Goal: Complete application form

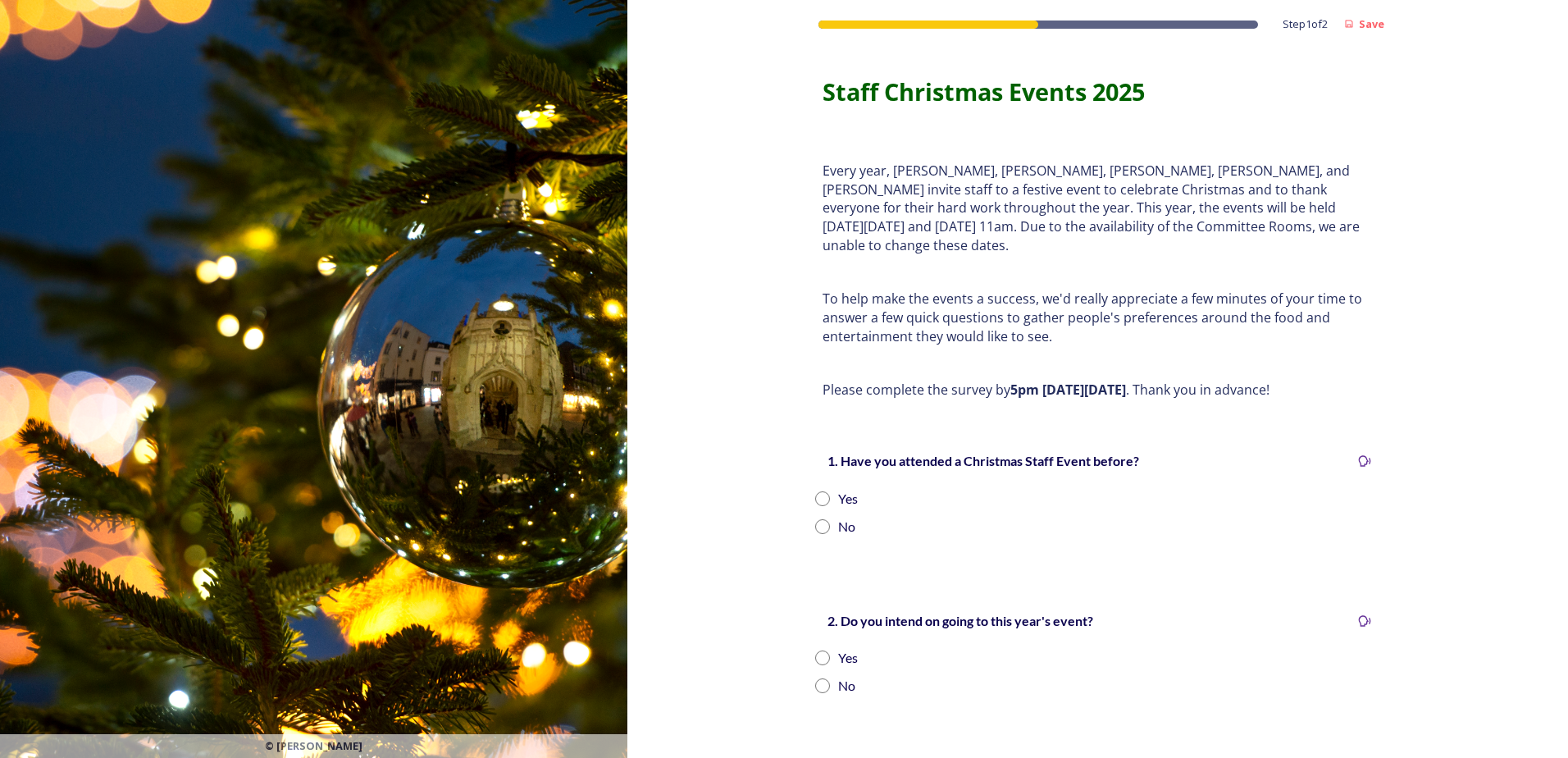
scroll to position [164, 0]
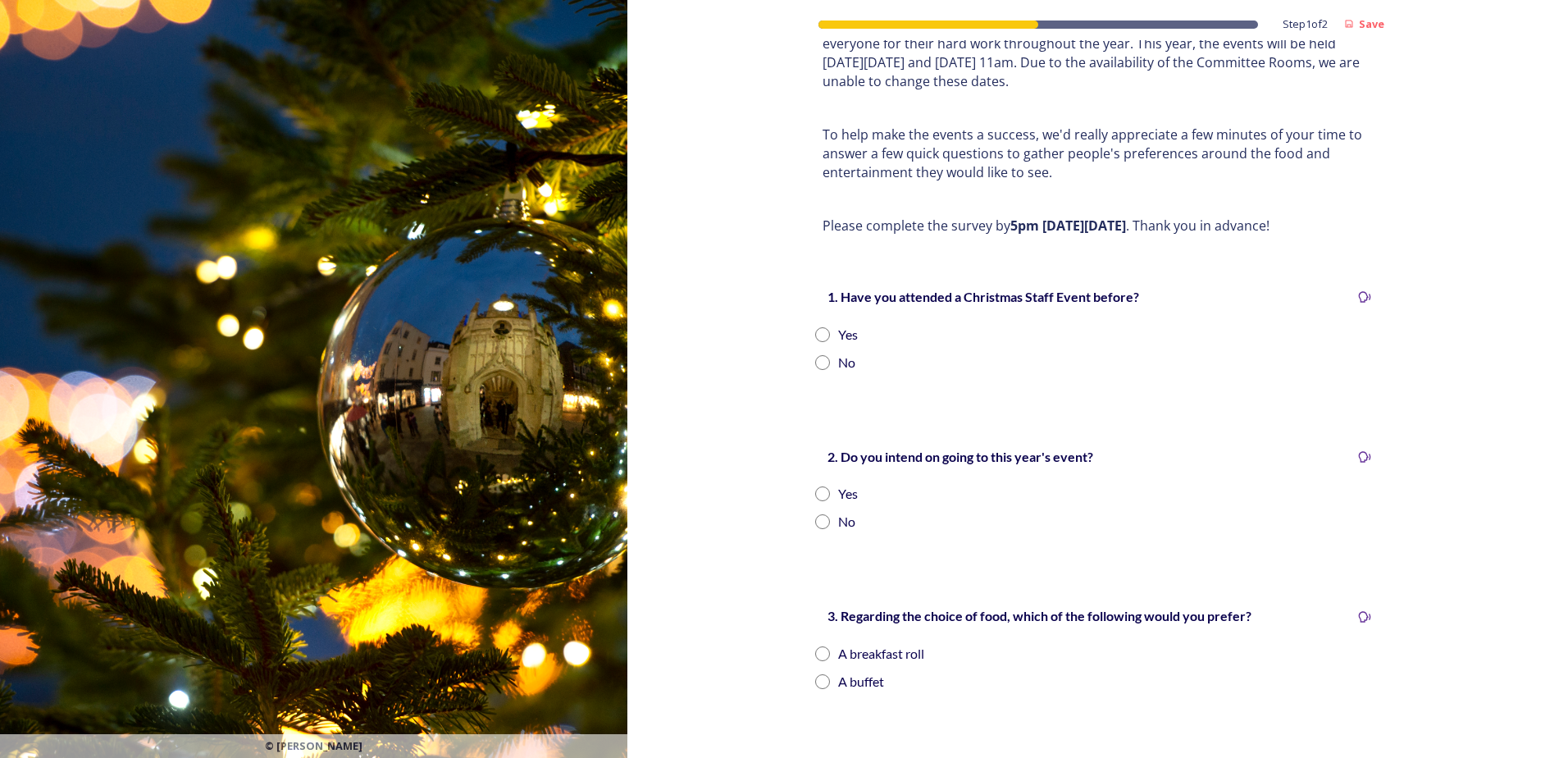
click at [820, 328] on input "radio" at bounding box center [822, 335] width 15 height 15
radio input "true"
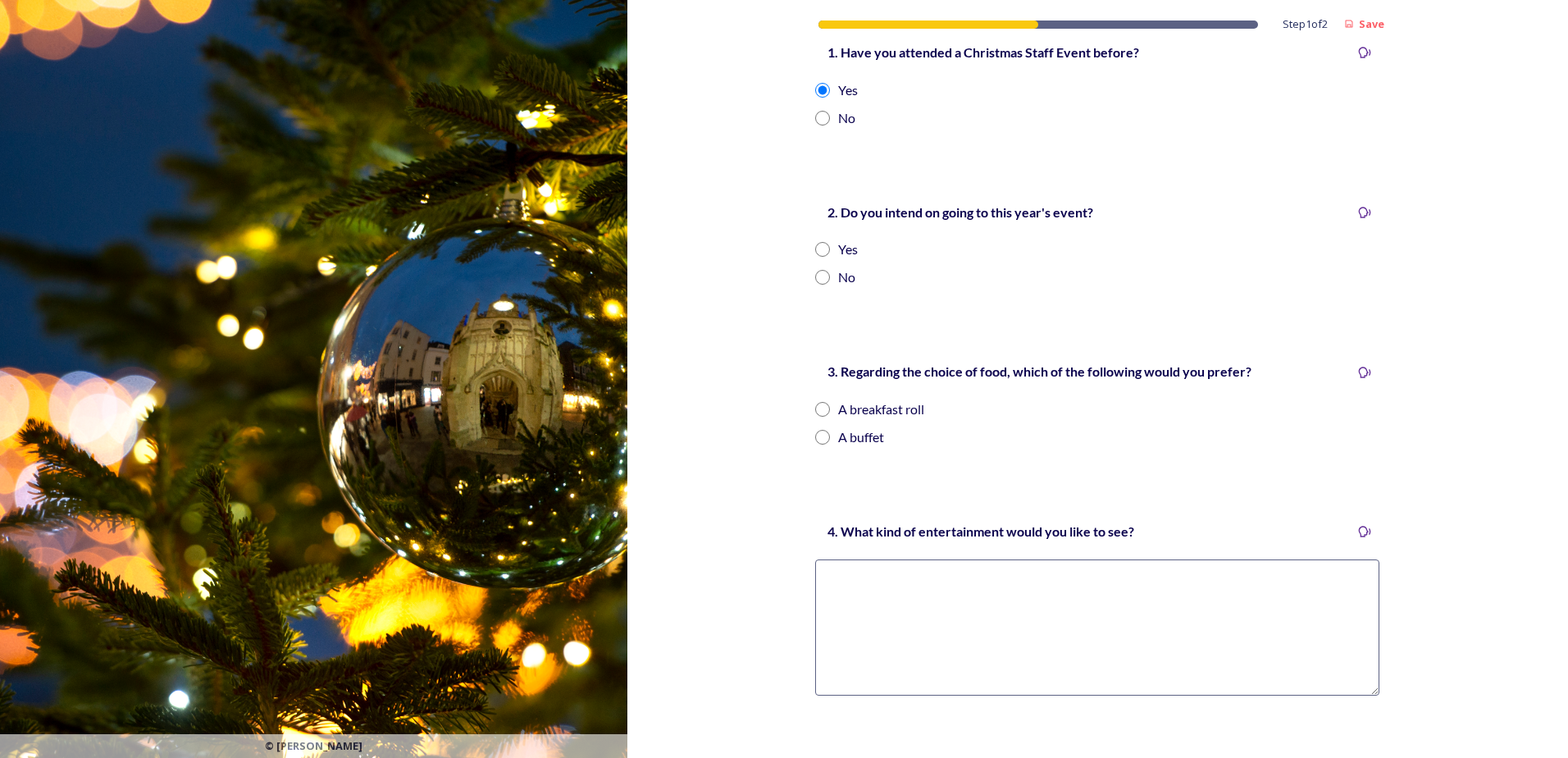
scroll to position [410, 0]
click at [825, 237] on div "Yes" at bounding box center [1097, 247] width 564 height 20
radio input "true"
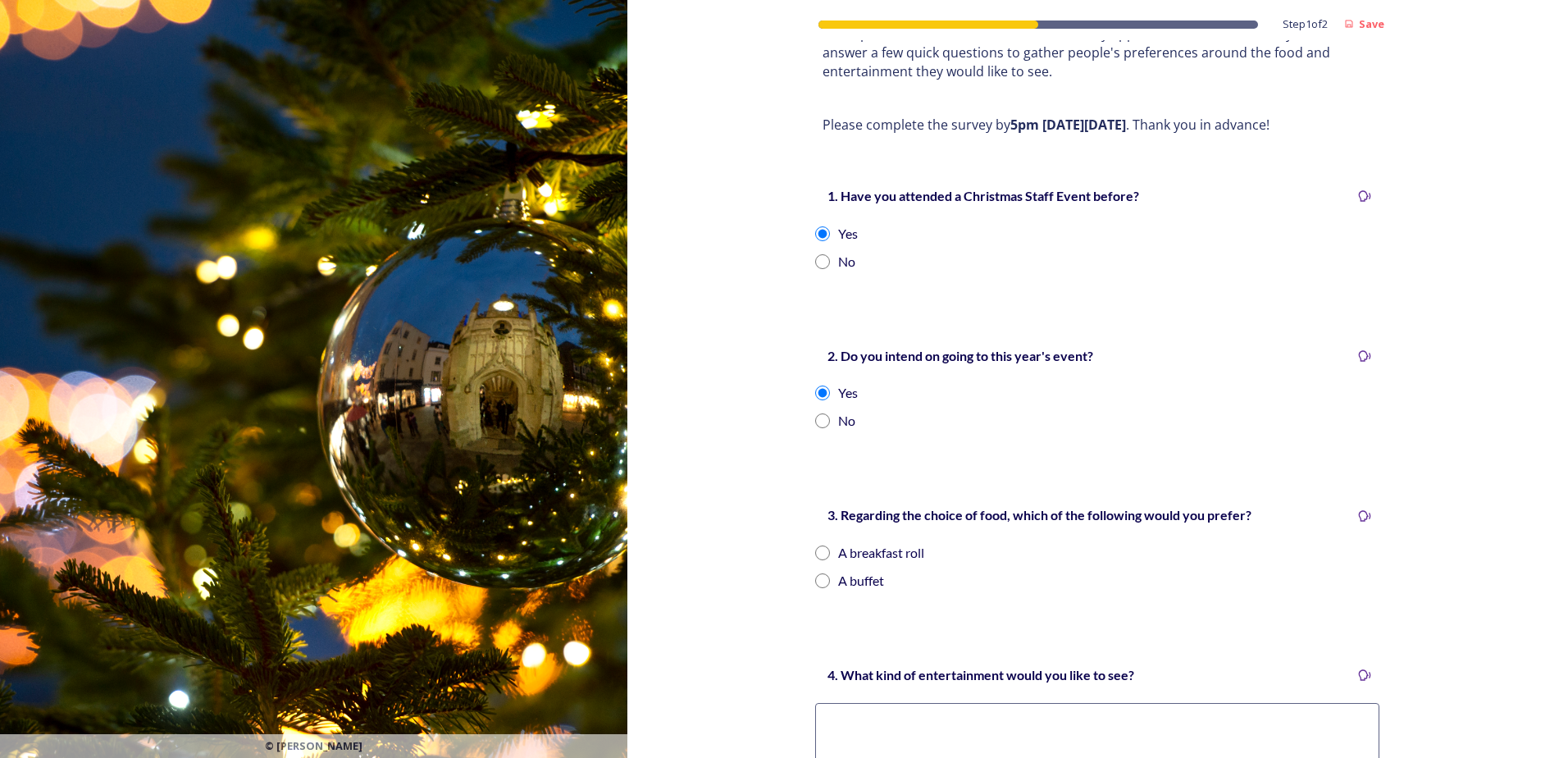
scroll to position [538, 0]
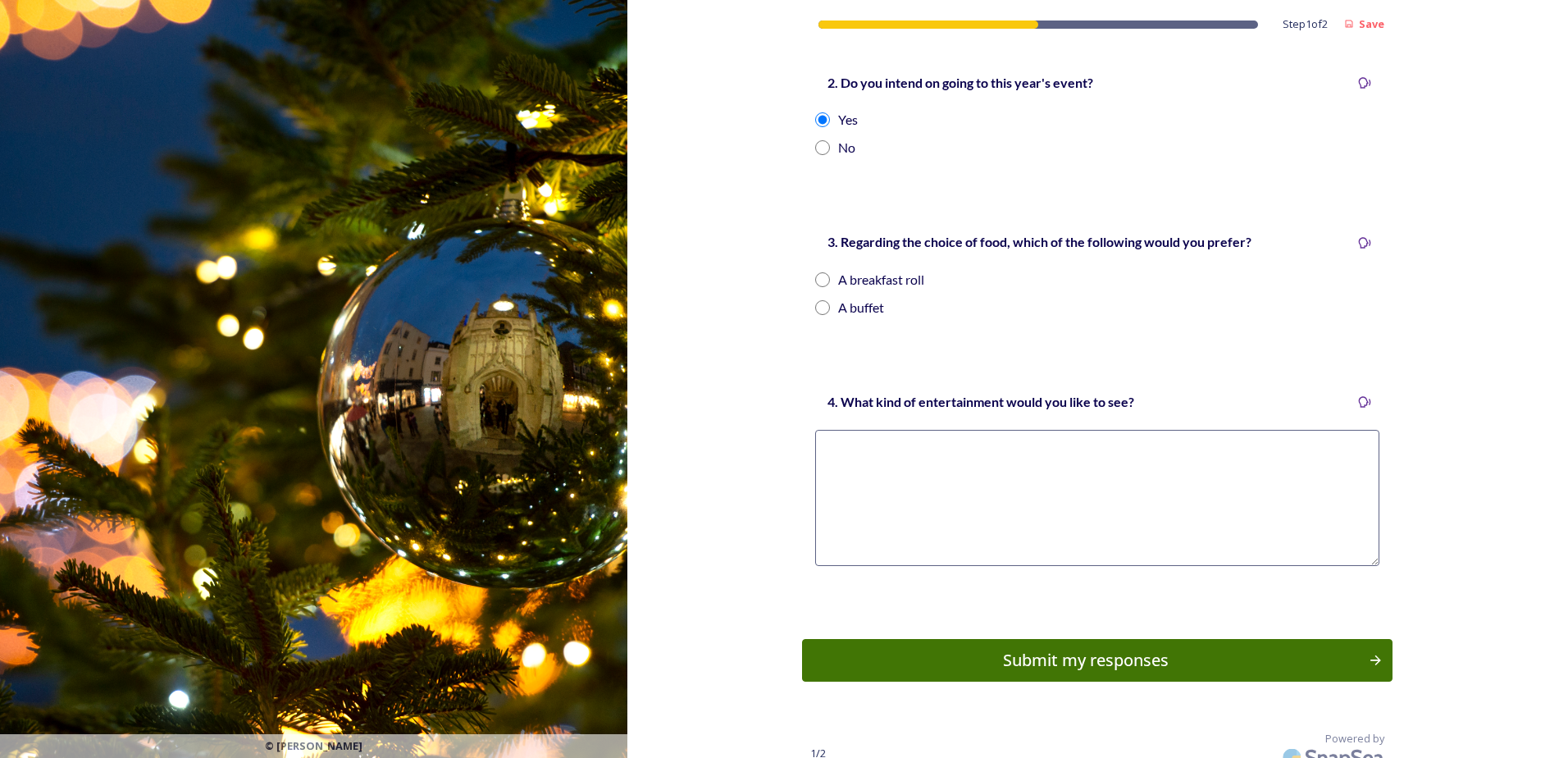
click at [847, 298] on div "A buffet" at bounding box center [861, 308] width 46 height 20
radio input "true"
click at [1058, 450] on textarea at bounding box center [1097, 498] width 564 height 136
click at [876, 456] on textarea at bounding box center [1097, 498] width 564 height 136
click at [883, 474] on textarea "- skittles (the food and game) - pin the tail on the donkey -" at bounding box center [1097, 498] width 564 height 136
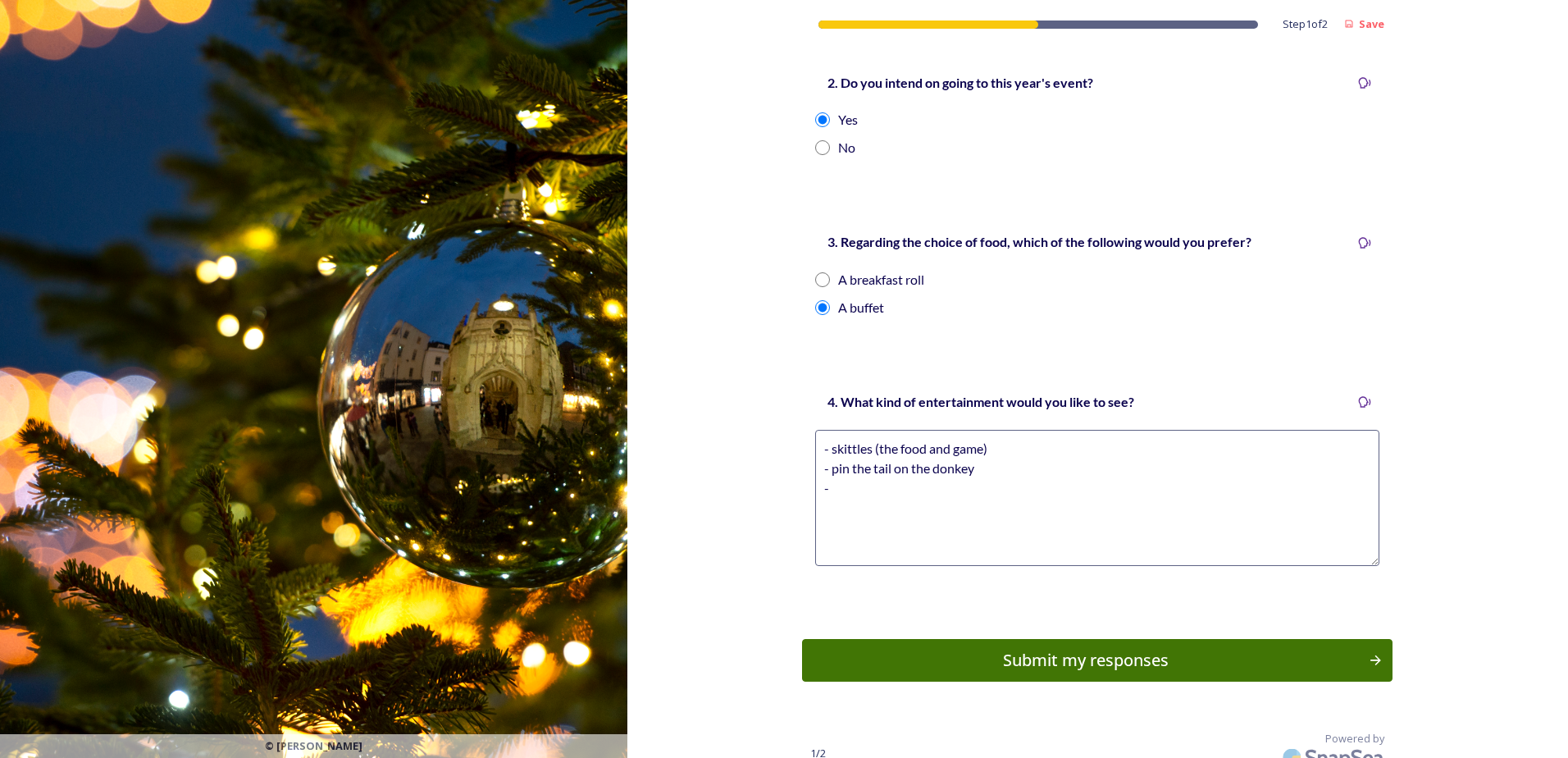
click at [865, 487] on textarea "- skittles (the food and game) - pin the tail on the donkey -" at bounding box center [1097, 498] width 564 height 136
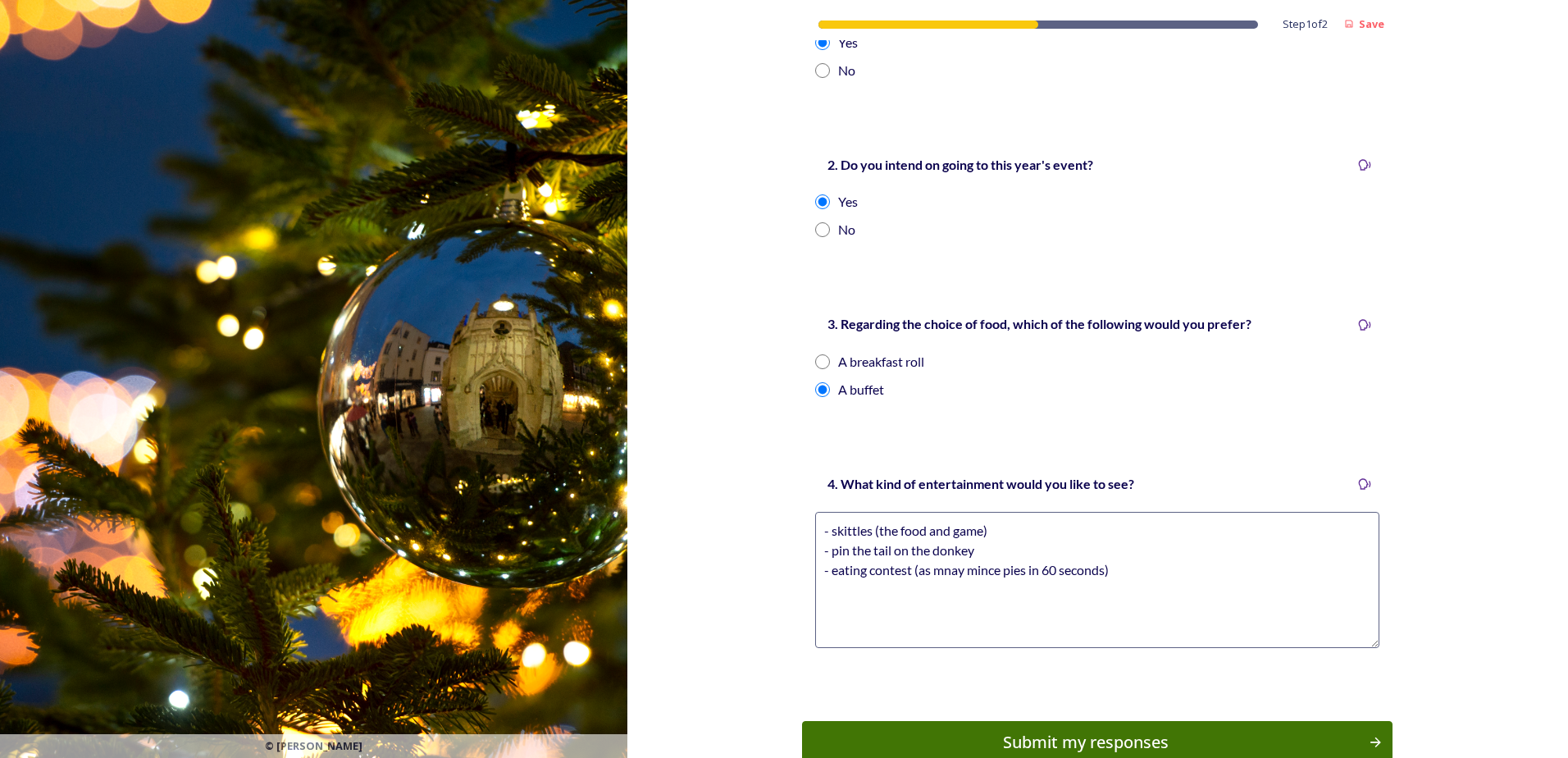
click at [953, 551] on textarea "- skittles (the food and game) - pin the tail on the donkey - eating contest (a…" at bounding box center [1097, 579] width 564 height 136
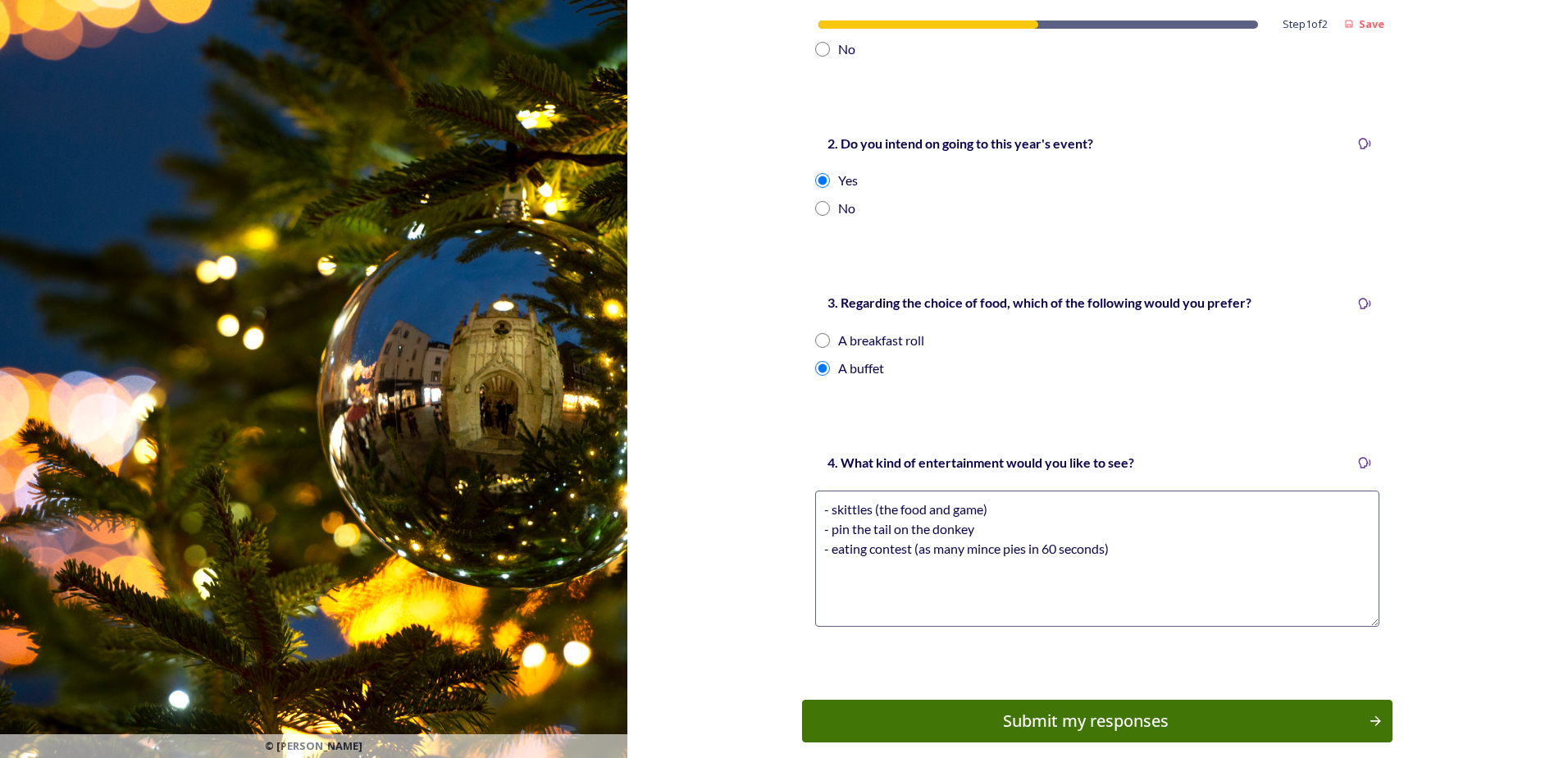
scroll to position [538, 0]
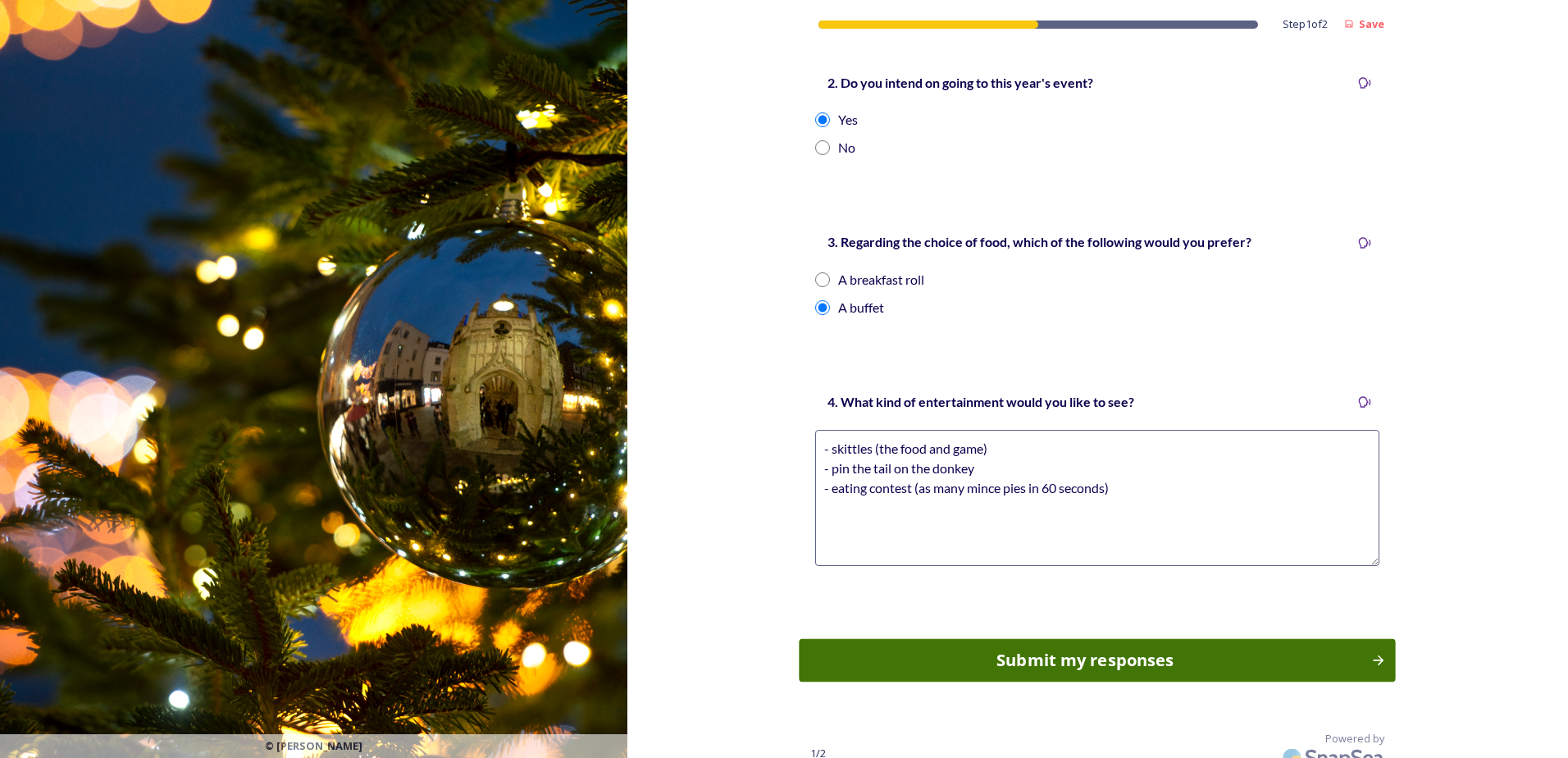
type textarea "- skittles (the food and game) - pin the tail on the donkey - eating contest (a…"
click at [1130, 651] on div "Submit my responses" at bounding box center [1085, 660] width 554 height 25
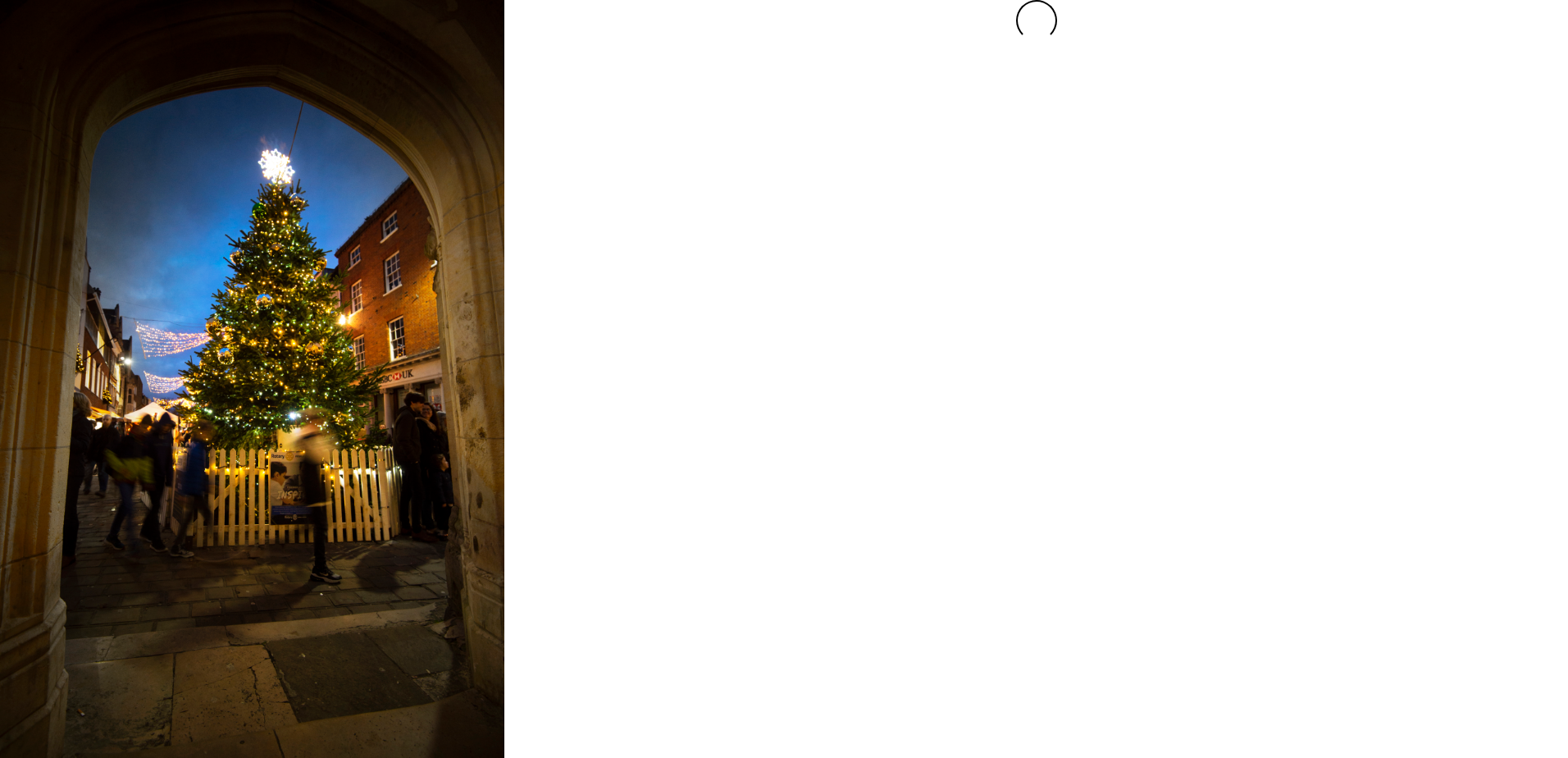
scroll to position [0, 0]
